Goal: Task Accomplishment & Management: Use online tool/utility

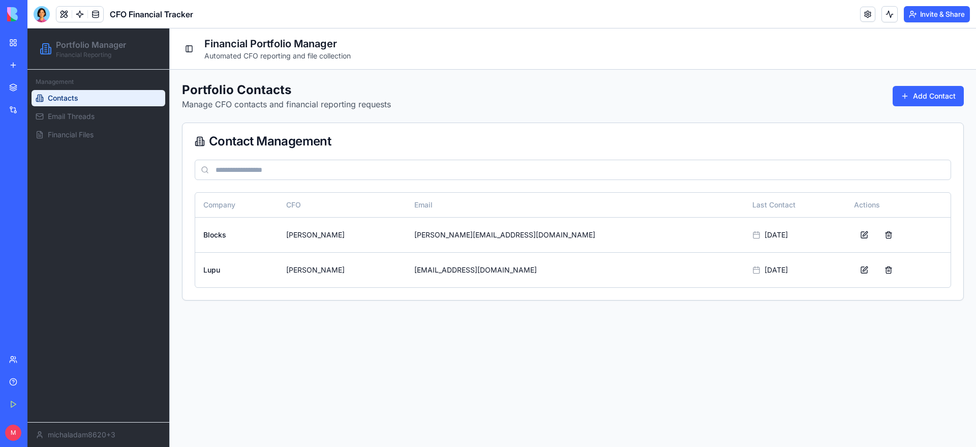
click at [88, 102] on link "Contacts" at bounding box center [99, 98] width 134 height 16
click at [86, 115] on span "Email Threads" at bounding box center [71, 116] width 47 height 10
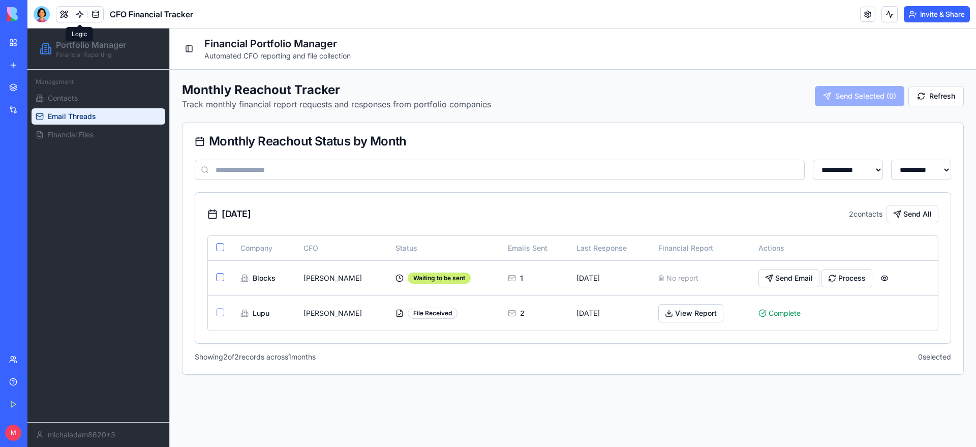
click at [78, 17] on link at bounding box center [79, 14] width 15 height 15
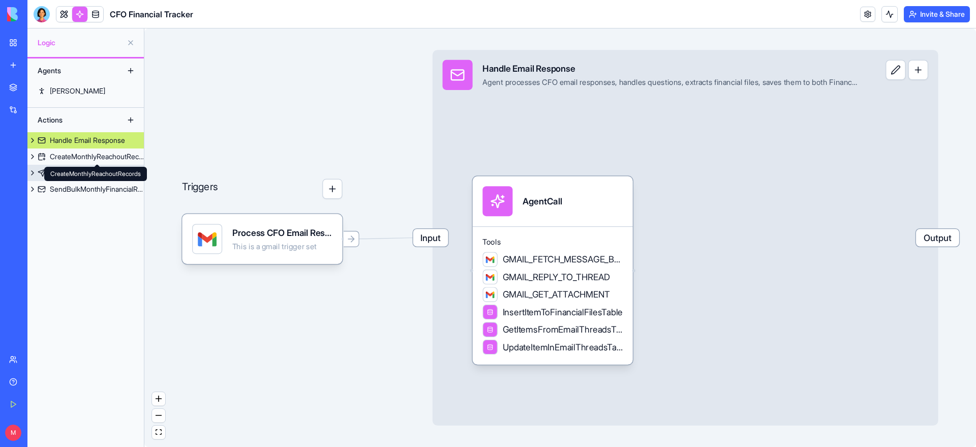
click at [78, 166] on link "Send Individual Financial Request" at bounding box center [85, 173] width 116 height 16
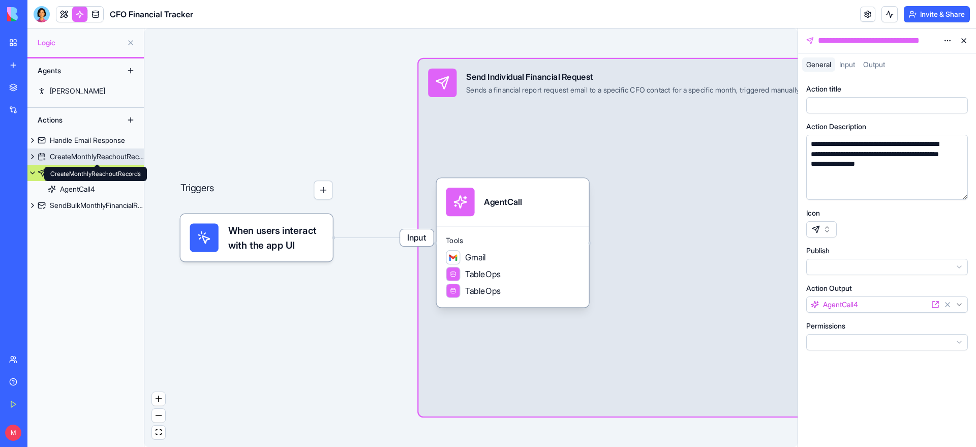
click at [70, 153] on div "CreateMonthlyReachoutRecords" at bounding box center [97, 156] width 94 height 10
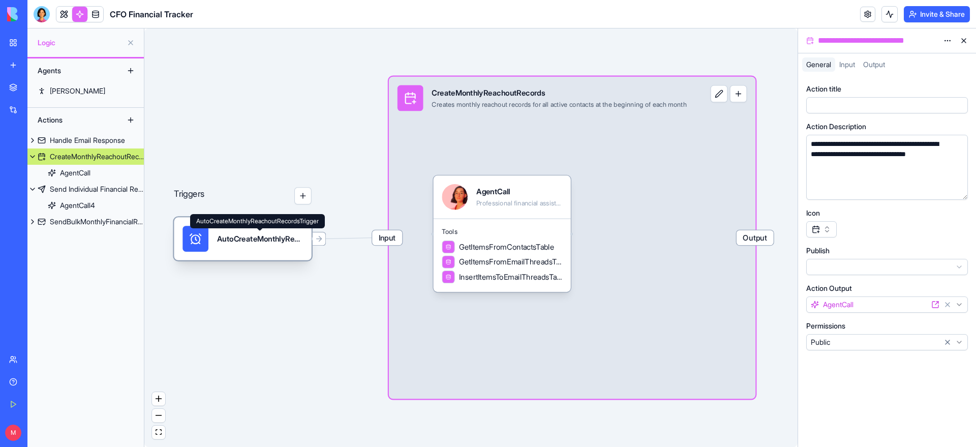
click at [249, 242] on div "AutoCreateMonthlyReachoutRecordsTrigger" at bounding box center [260, 238] width 86 height 11
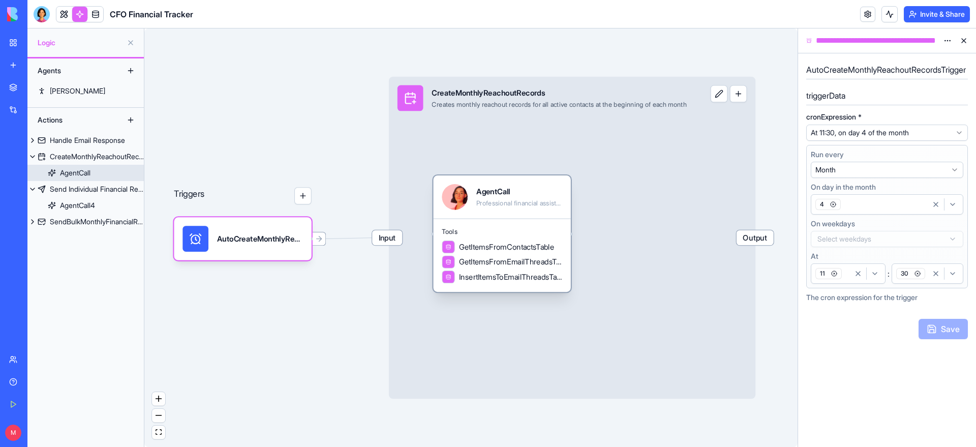
click at [526, 224] on div "Tools GetItemsFromContactsTable GetItemsFromEmailThreadsTable InsertItemsToEmai…" at bounding box center [501, 256] width 137 height 74
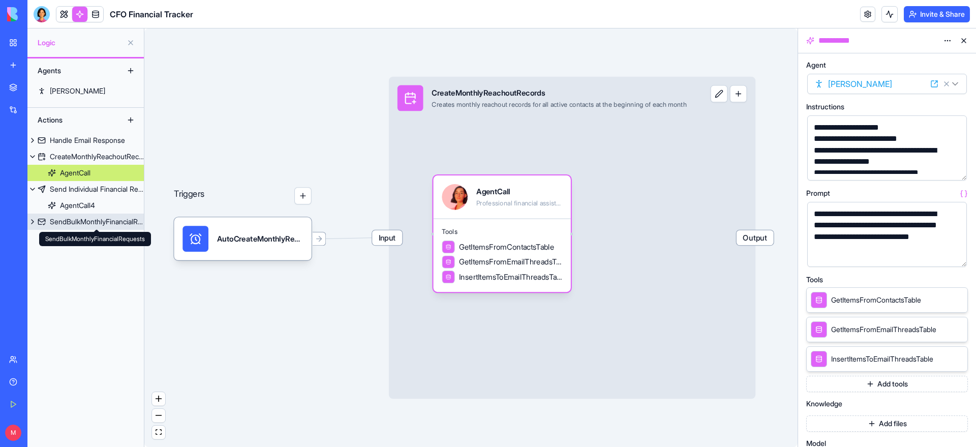
click at [87, 224] on div "SendBulkMonthlyFinancialRequests" at bounding box center [97, 221] width 94 height 10
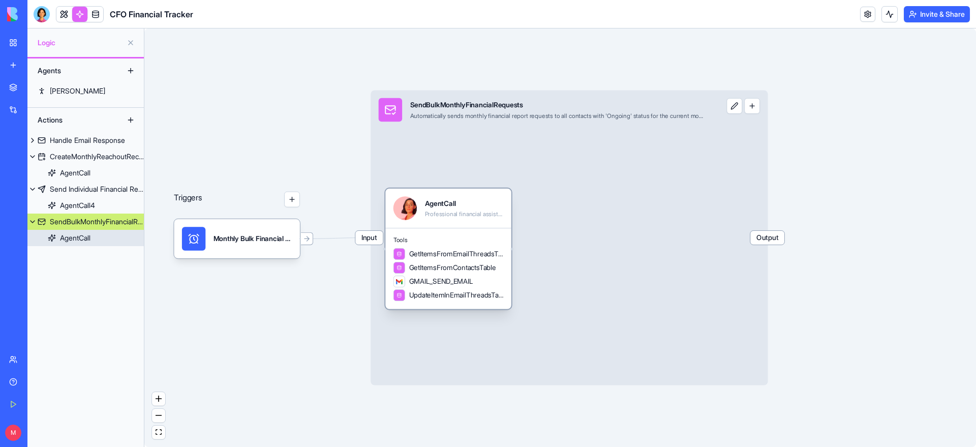
click at [483, 237] on span "Tools" at bounding box center [448, 240] width 110 height 8
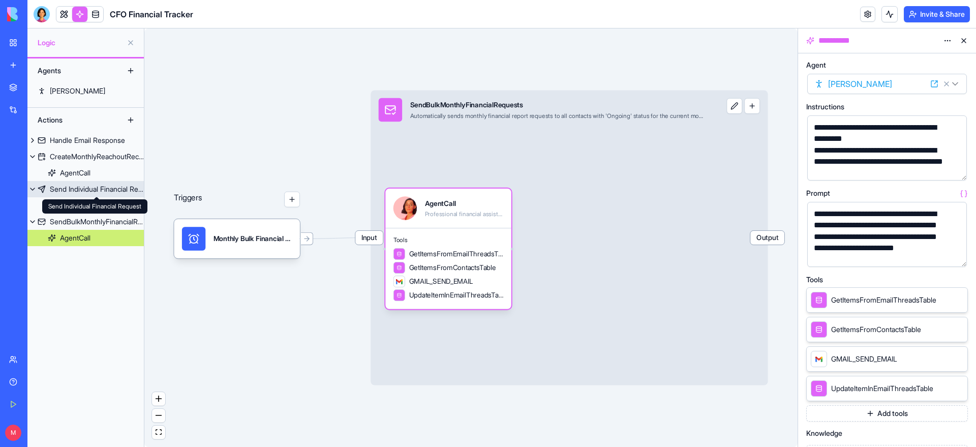
click at [114, 191] on div "Send Individual Financial Request" at bounding box center [97, 189] width 94 height 10
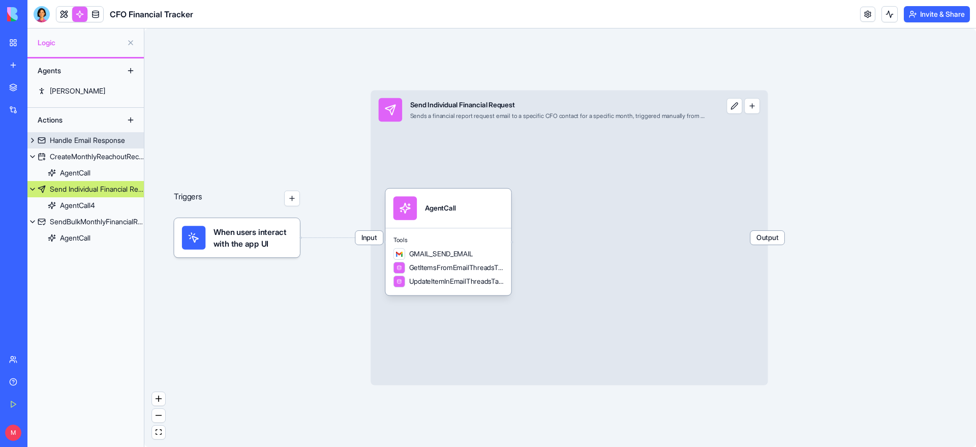
click at [99, 141] on div "Handle Email Response" at bounding box center [87, 140] width 75 height 10
